Goal: Information Seeking & Learning: Learn about a topic

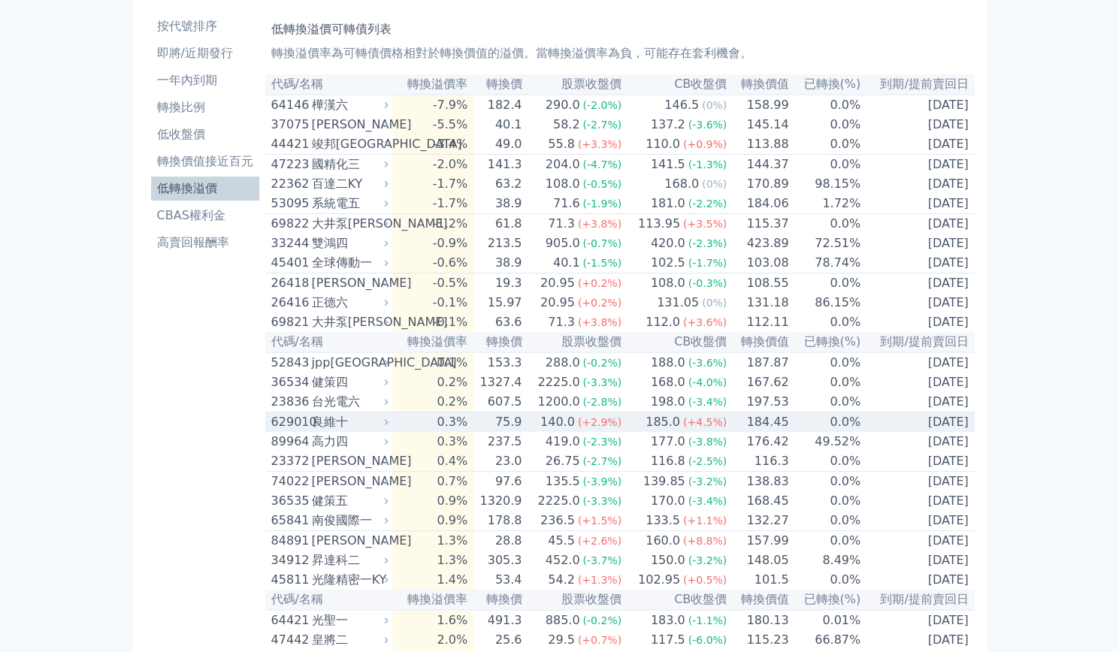
scroll to position [75, 0]
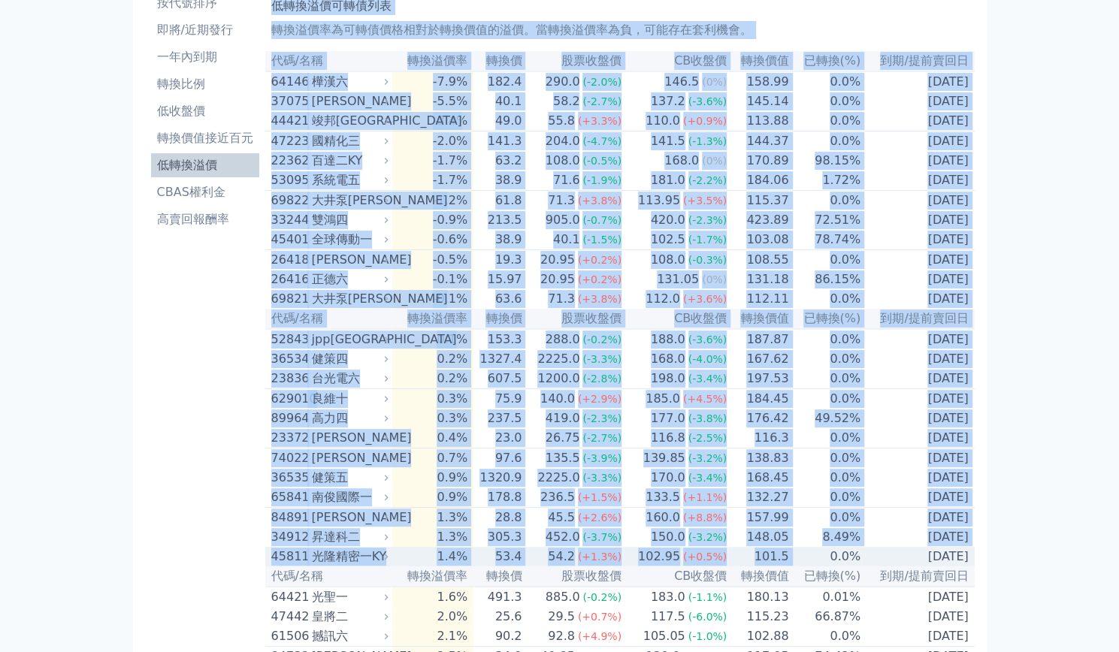
drag, startPoint x: 255, startPoint y: 594, endPoint x: 844, endPoint y: 591, distance: 588.3
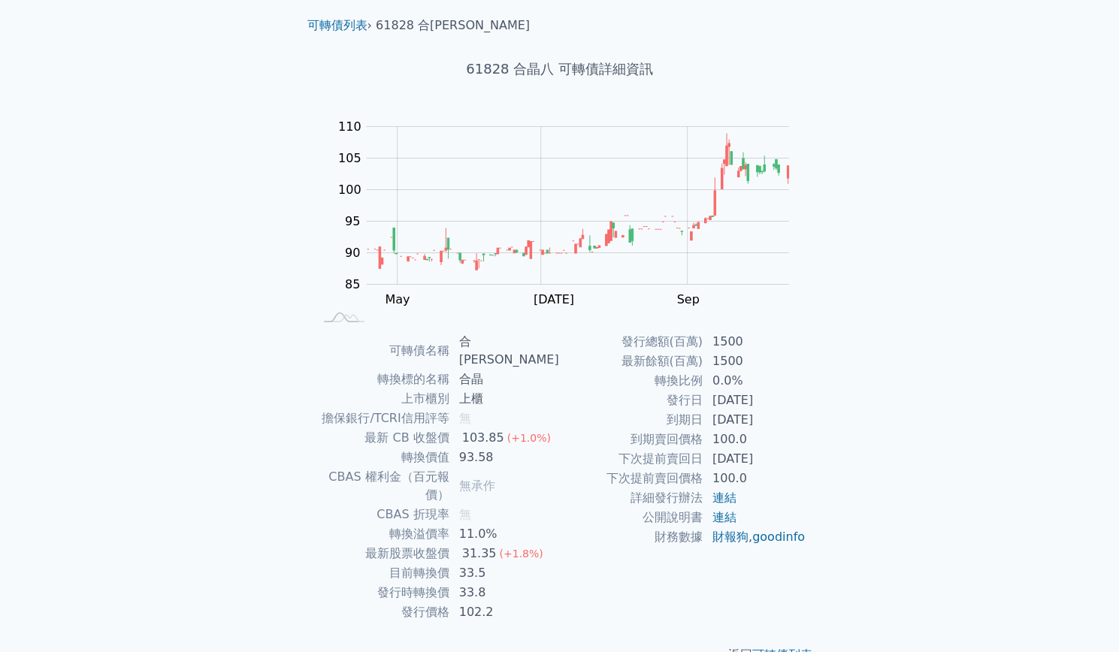
scroll to position [44, 0]
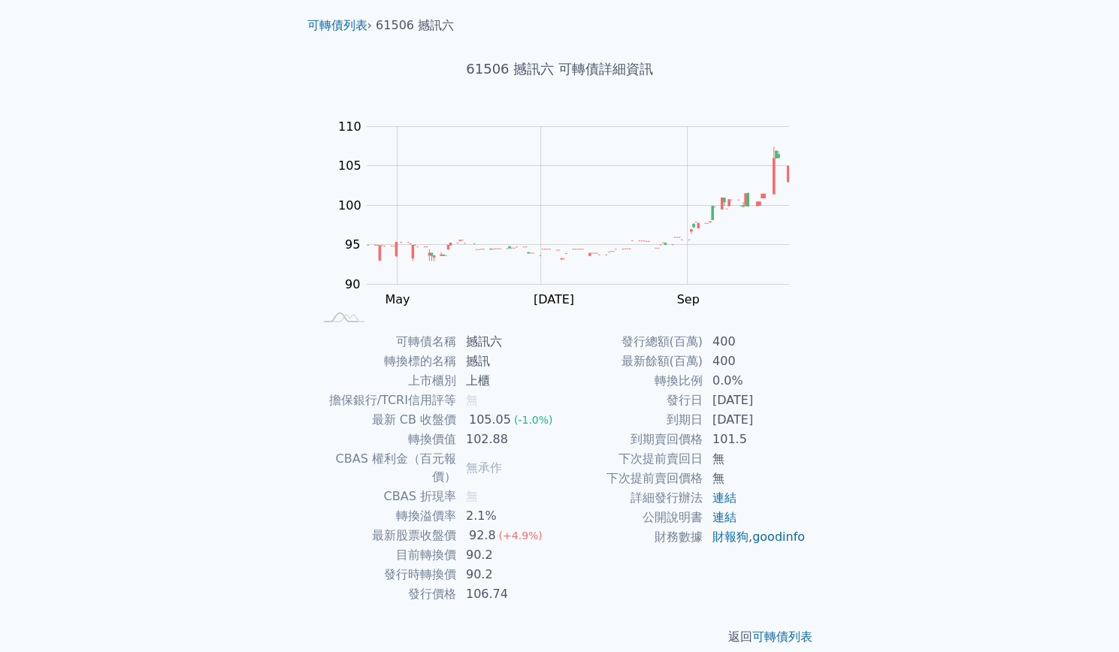
scroll to position [44, 0]
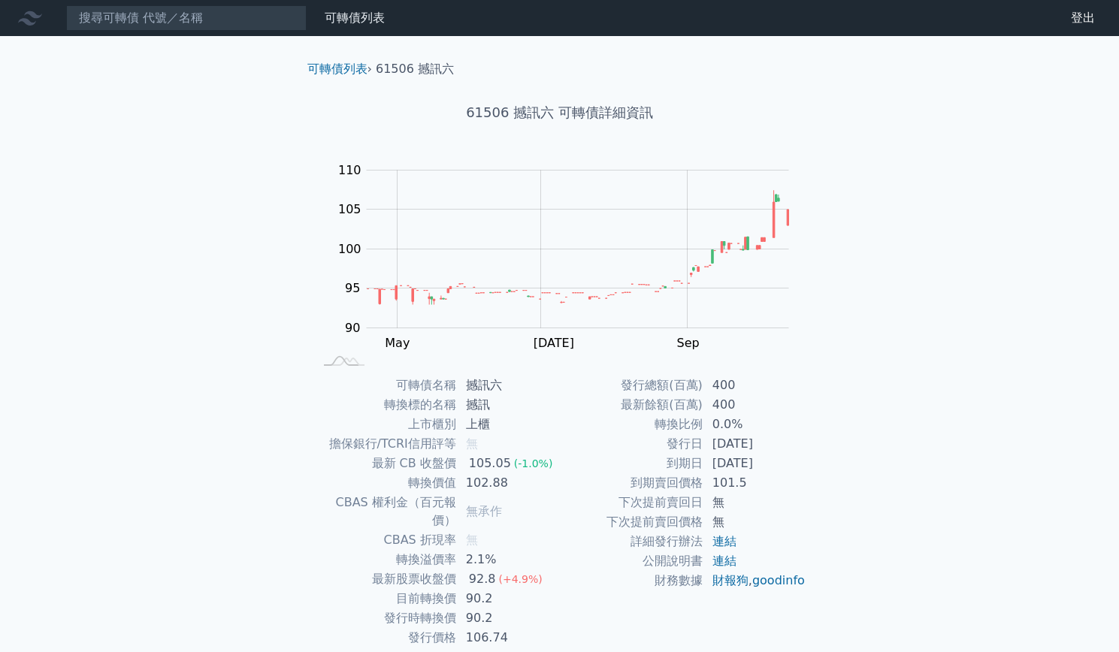
scroll to position [44, 0]
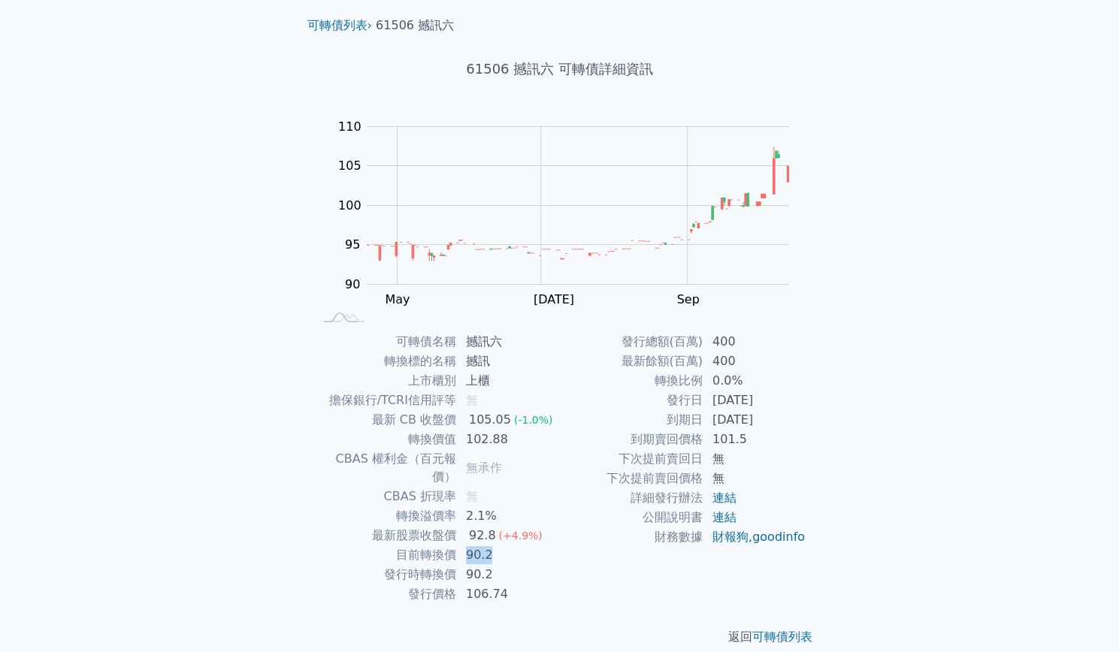
drag, startPoint x: 467, startPoint y: 542, endPoint x: 497, endPoint y: 542, distance: 29.3
click at [497, 545] on td "90.2" at bounding box center [508, 555] width 103 height 20
